Goal: Transaction & Acquisition: Purchase product/service

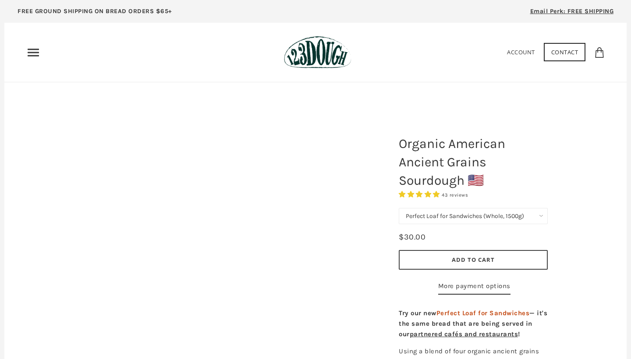
select select "Perfect Loaf for Sandwiches (Whole, 1500g)"
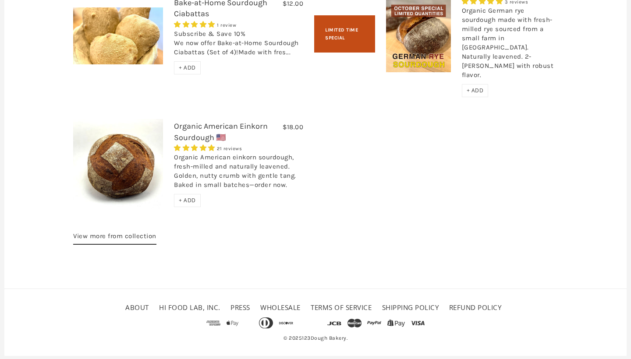
scroll to position [1342, 0]
click at [146, 160] on img at bounding box center [118, 165] width 90 height 90
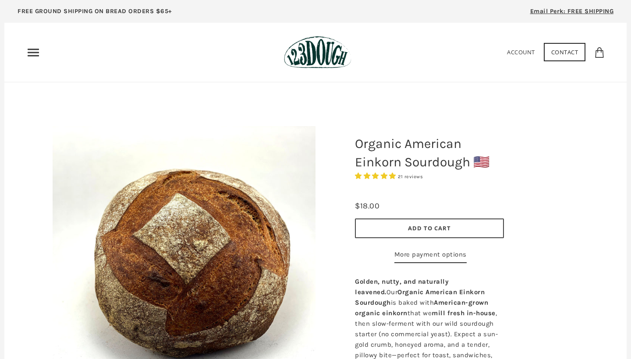
click at [431, 229] on span "Add to Cart" at bounding box center [429, 228] width 43 height 8
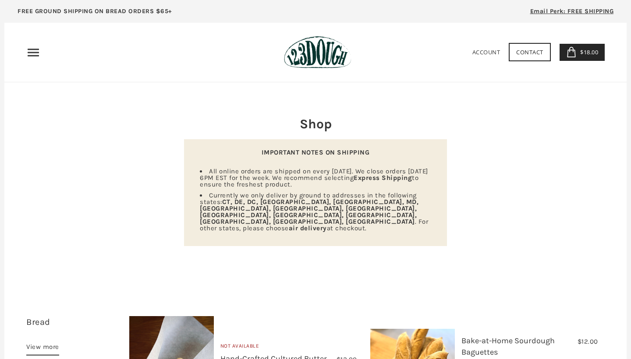
click at [585, 53] on span "$18.00" at bounding box center [588, 52] width 20 height 8
